Goal: Task Accomplishment & Management: Complete application form

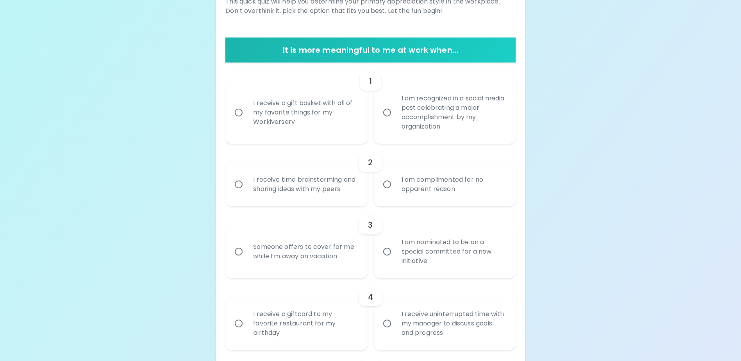
scroll to position [138, 0]
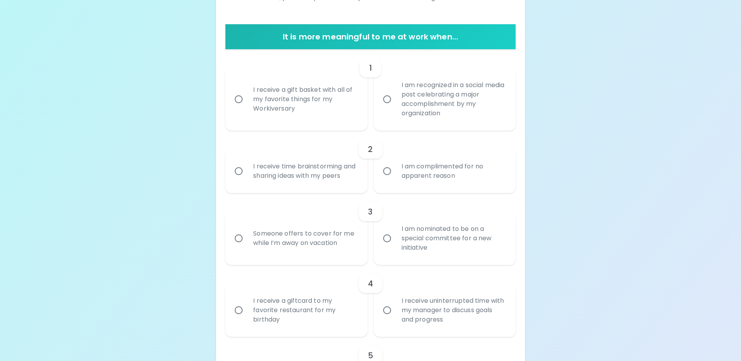
click at [239, 100] on input "I receive a gift basket with all of my favorite things for my Workiversary" at bounding box center [239, 99] width 16 height 16
radio input "true"
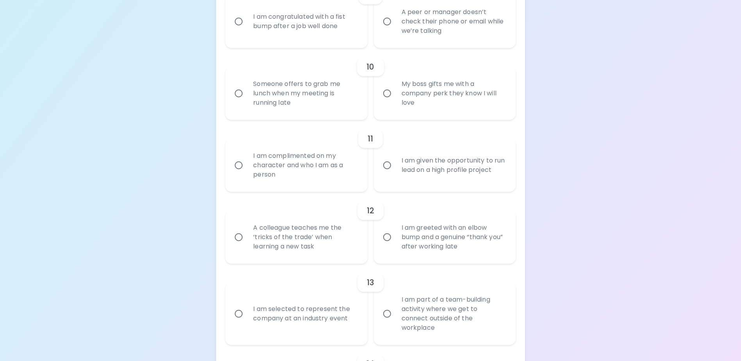
scroll to position [787, 0]
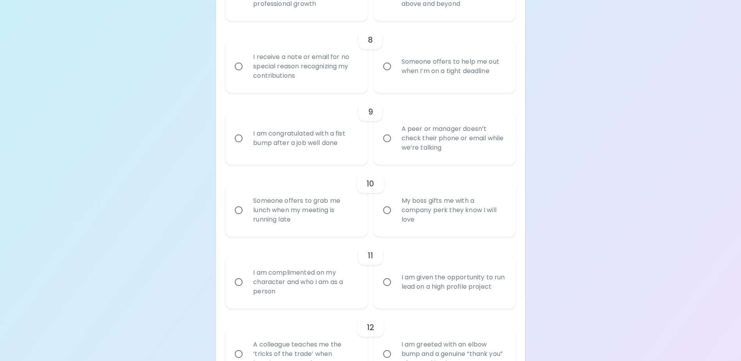
click at [434, 221] on div "My boss gifts me with a company perk they know I will love" at bounding box center [454, 210] width 116 height 47
click at [396, 218] on input "My boss gifts me with a company perk they know I will love" at bounding box center [387, 210] width 16 height 16
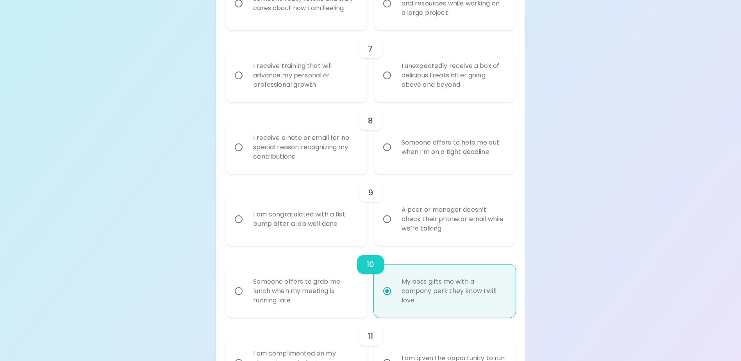
scroll to position [693, 0]
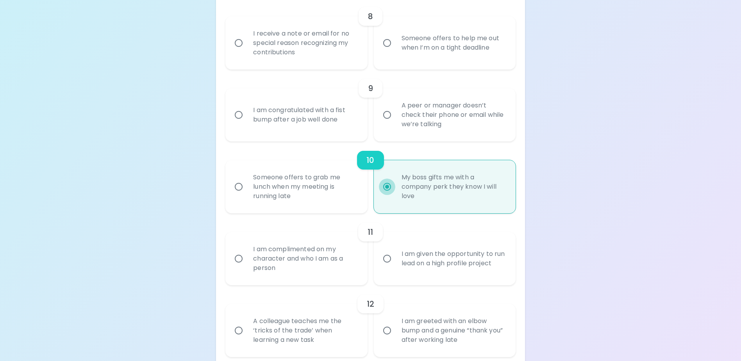
click at [385, 195] on input "My boss gifts me with a company perk they know I will love" at bounding box center [387, 187] width 16 height 16
radio input "true"
click at [387, 195] on input "My boss gifts me with a company perk they know I will love" at bounding box center [387, 187] width 16 height 16
click at [392, 192] on input "My boss gifts me with a company perk they know I will love" at bounding box center [387, 187] width 16 height 16
click at [435, 182] on div "My boss gifts me with a company perk they know I will love" at bounding box center [454, 186] width 116 height 47
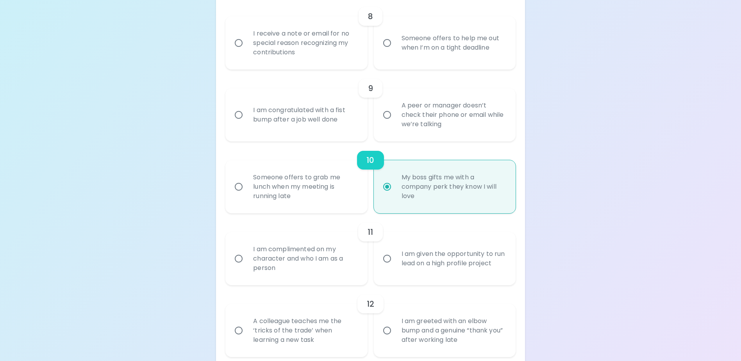
click at [396, 182] on input "My boss gifts me with a company perk they know I will love" at bounding box center [387, 187] width 16 height 16
click at [383, 211] on label "My boss gifts me with a company perk they know I will love" at bounding box center [441, 186] width 142 height 53
click at [383, 195] on input "My boss gifts me with a company perk they know I will love" at bounding box center [387, 187] width 16 height 16
click at [385, 195] on input "My boss gifts me with a company perk they know I will love" at bounding box center [387, 187] width 16 height 16
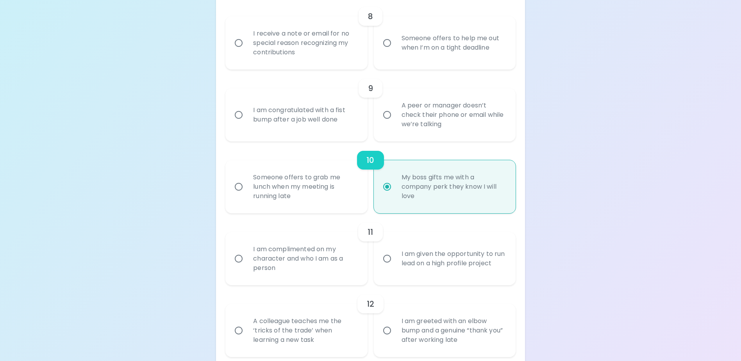
drag, startPoint x: 385, startPoint y: 195, endPoint x: 497, endPoint y: 177, distance: 114.0
click at [497, 170] on div "10" at bounding box center [371, 160] width 290 height 19
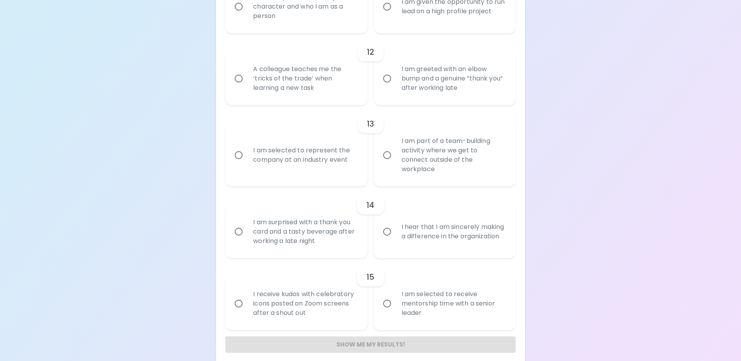
scroll to position [953, 0]
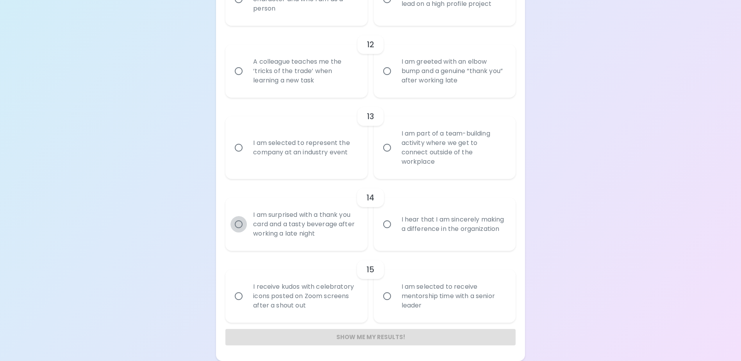
click at [238, 226] on input "I am surprised with a thank you card and a tasty beverage after working a late …" at bounding box center [239, 224] width 16 height 16
radio input "false"
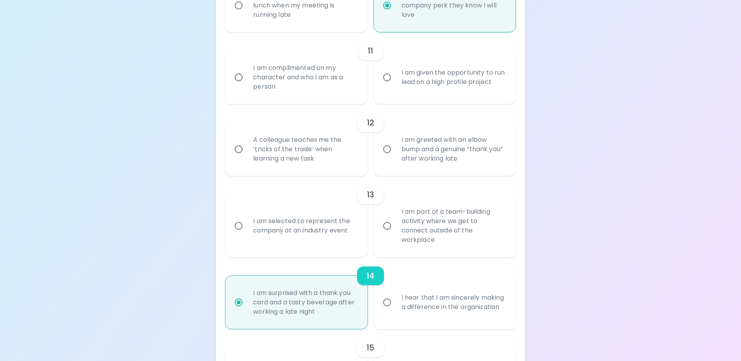
scroll to position [835, 0]
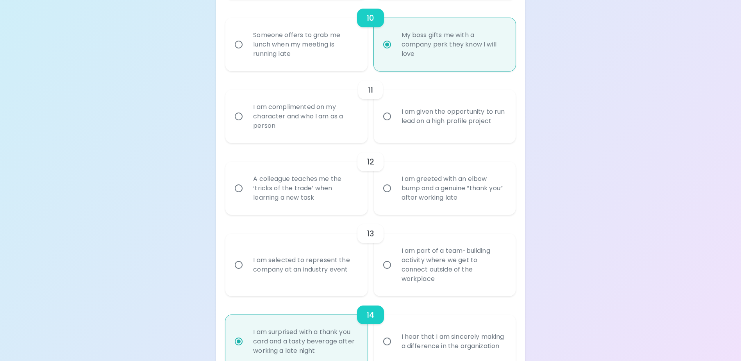
radio input "true"
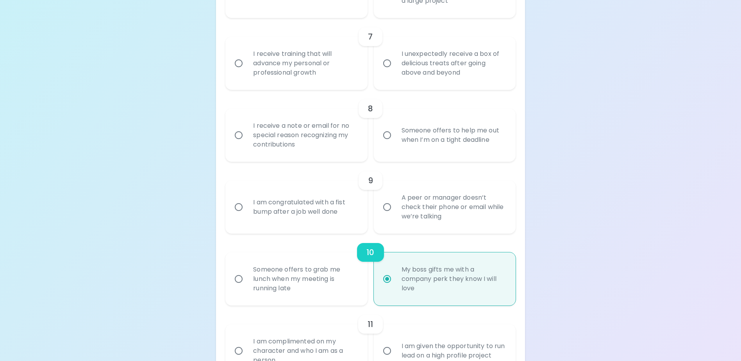
scroll to position [562, 0]
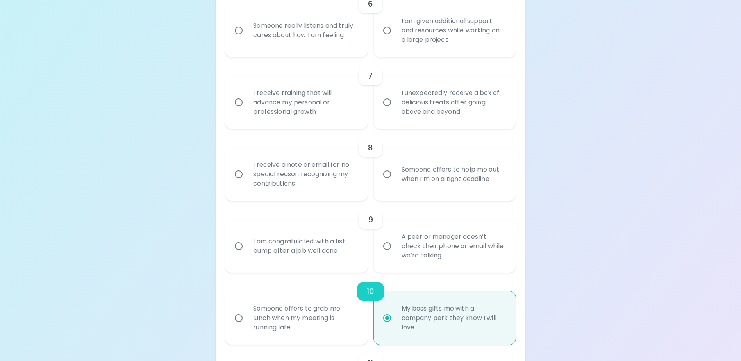
click at [415, 114] on div "I unexpectedly receive a box of delicious treats after going above and beyond" at bounding box center [454, 102] width 116 height 47
click at [396, 111] on input "I unexpectedly receive a box of delicious treats after going above and beyond" at bounding box center [387, 102] width 16 height 16
radio input "false"
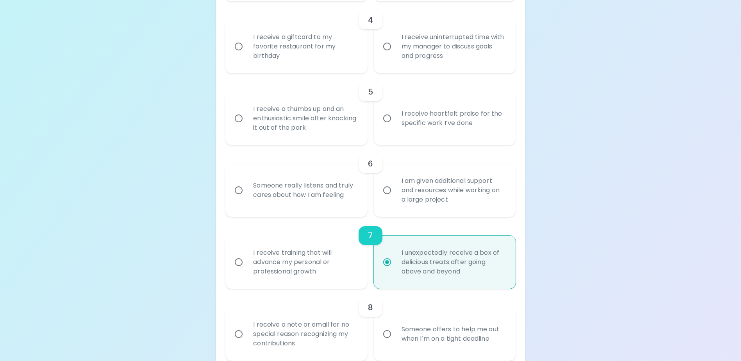
scroll to position [390, 0]
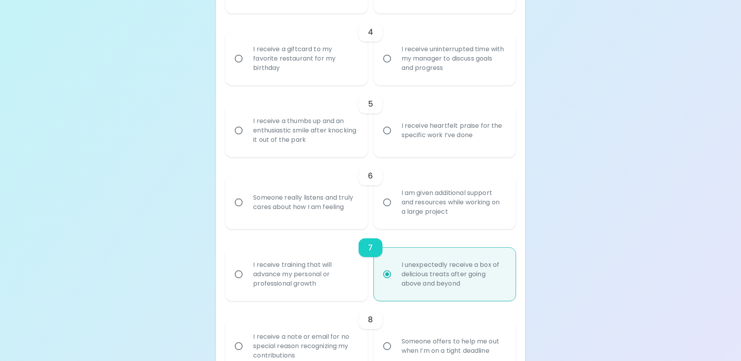
radio input "true"
click at [288, 199] on div "Someone really listens and truly cares about how I am feeling" at bounding box center [305, 203] width 116 height 38
click at [247, 199] on input "Someone really listens and truly cares about how I am feeling" at bounding box center [239, 202] width 16 height 16
radio input "false"
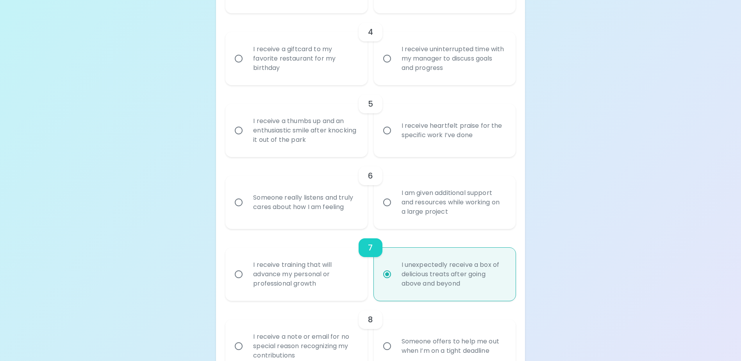
radio input "false"
radio input "true"
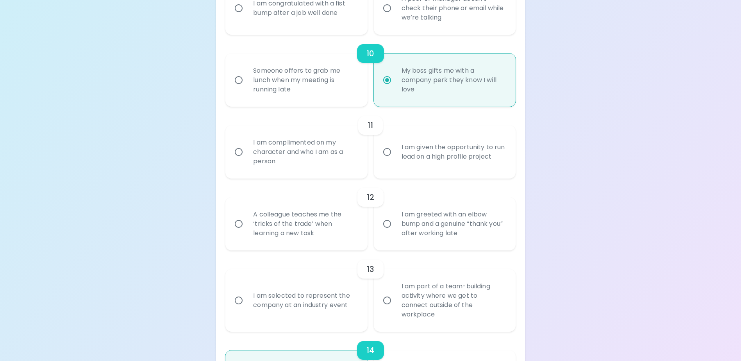
scroll to position [953, 0]
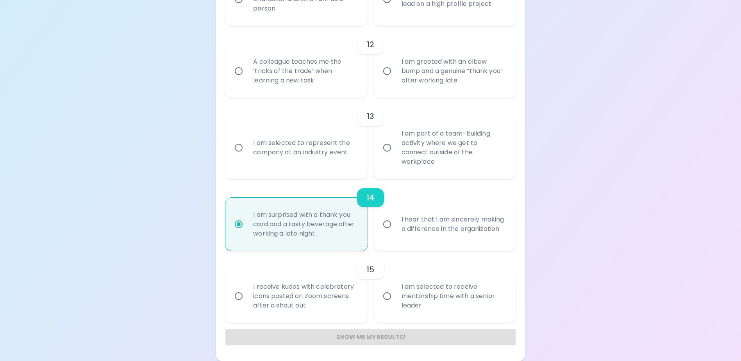
radio input "true"
click at [349, 340] on div "Show me my results!" at bounding box center [371, 337] width 290 height 16
click at [350, 336] on div "Show me my results!" at bounding box center [371, 337] width 290 height 16
click at [459, 314] on div "I am selected to receive mentorship time with a senior leader" at bounding box center [454, 296] width 116 height 47
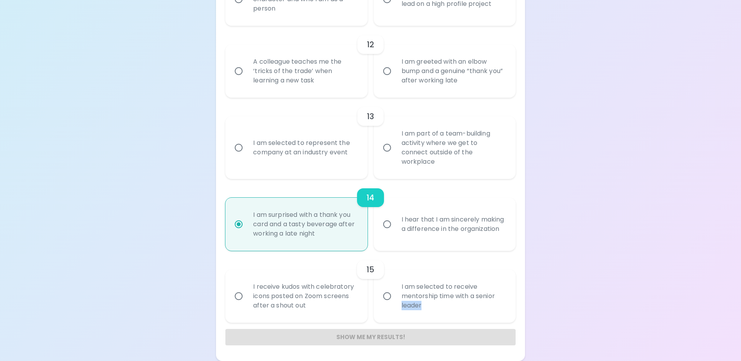
click at [396, 304] on input "I am selected to receive mentorship time with a senior leader" at bounding box center [387, 296] width 16 height 16
radio input "false"
radio input "true"
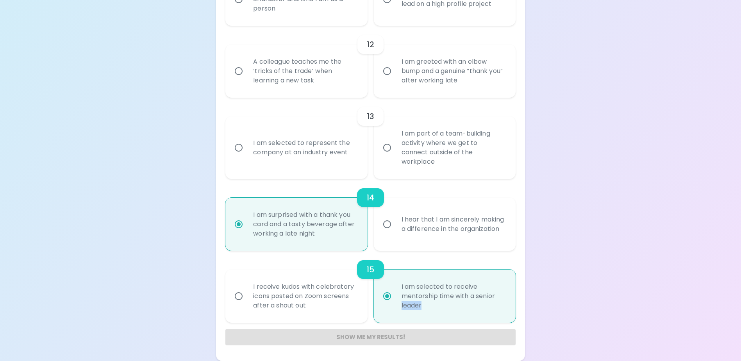
radio input "true"
click at [459, 314] on div "I am selected to receive mentorship time with a senior leader" at bounding box center [454, 296] width 116 height 47
click at [396, 304] on input "I am selected to receive mentorship time with a senior leader" at bounding box center [387, 296] width 16 height 16
click at [389, 292] on input "I am selected to receive mentorship time with a senior leader" at bounding box center [387, 296] width 16 height 16
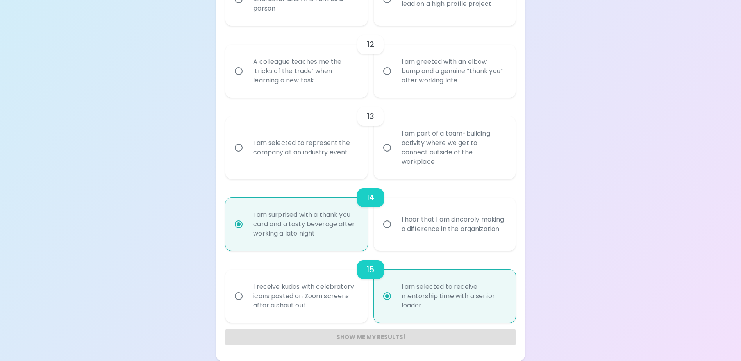
click at [388, 294] on input "I am selected to receive mentorship time with a senior leader" at bounding box center [387, 296] width 16 height 16
drag, startPoint x: 385, startPoint y: 297, endPoint x: 378, endPoint y: 333, distance: 36.3
click at [378, 333] on div "Show me my results!" at bounding box center [371, 337] width 290 height 16
